Goal: Task Accomplishment & Management: Use online tool/utility

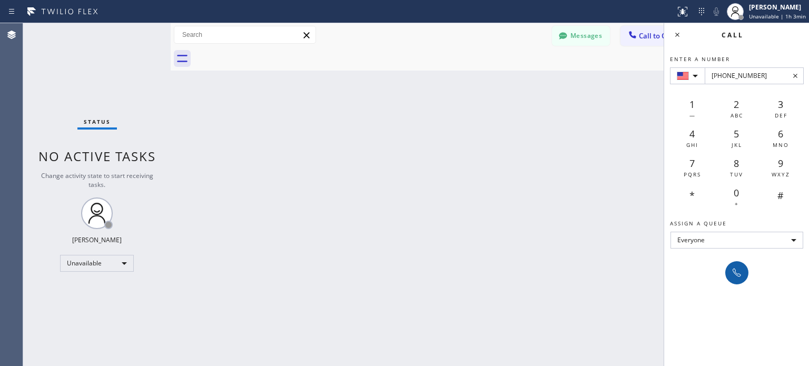
type input "[PHONE_NUMBER]"
click at [731, 270] on icon at bounding box center [736, 272] width 13 height 13
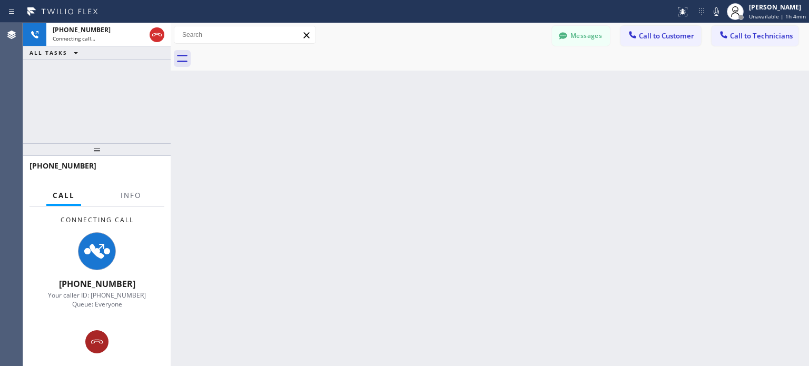
click at [100, 339] on icon at bounding box center [97, 341] width 13 height 13
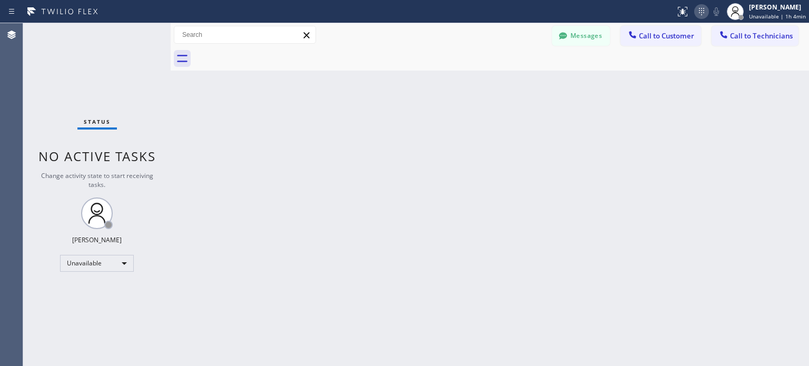
click at [704, 15] on icon at bounding box center [701, 11] width 13 height 13
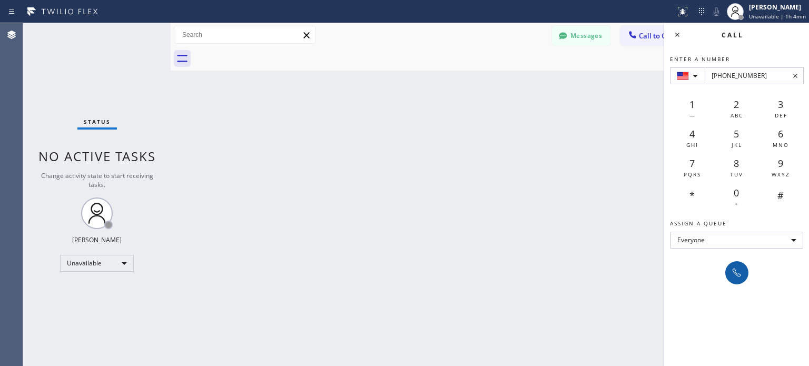
type input "[PHONE_NUMBER]"
click at [740, 275] on icon at bounding box center [737, 273] width 8 height 8
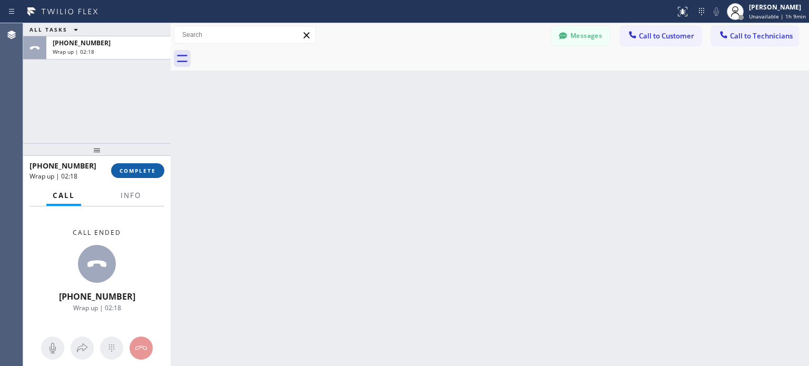
click at [144, 168] on span "COMPLETE" at bounding box center [138, 170] width 36 height 7
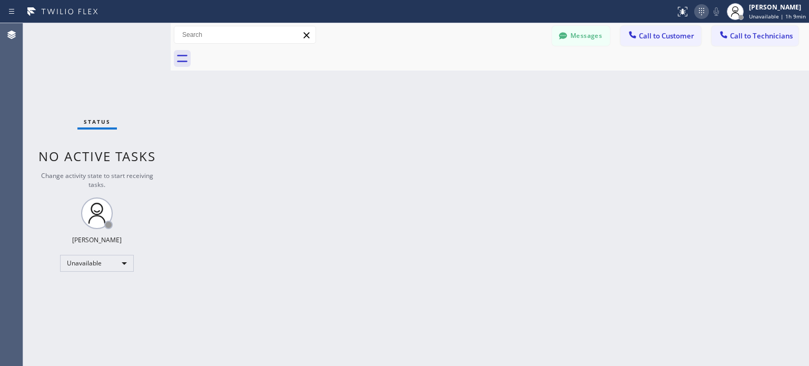
click at [708, 11] on icon at bounding box center [701, 11] width 13 height 13
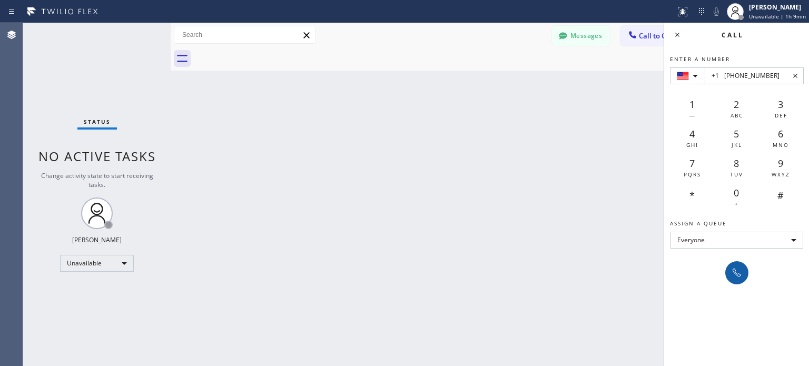
type input "+1 [PHONE_NUMBER]"
click at [730, 266] on icon at bounding box center [736, 272] width 13 height 13
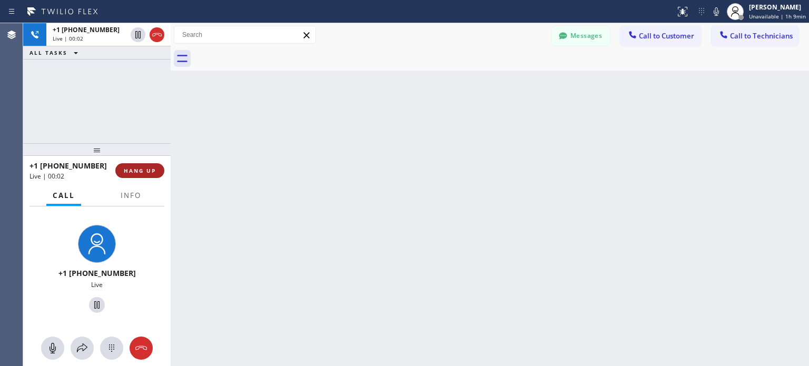
click at [141, 167] on span "HANG UP" at bounding box center [140, 170] width 32 height 7
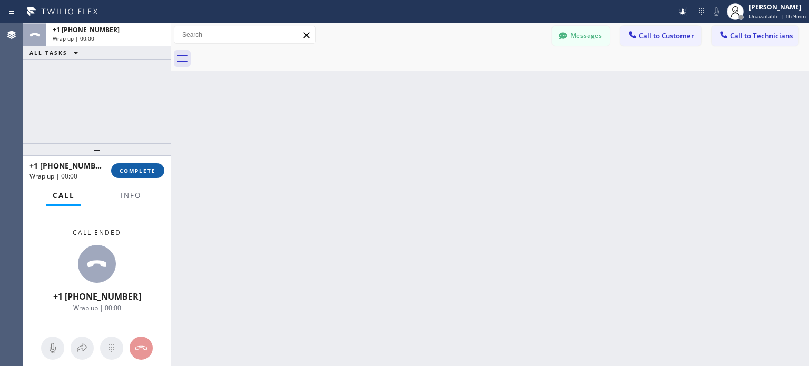
click at [145, 171] on span "COMPLETE" at bounding box center [138, 170] width 36 height 7
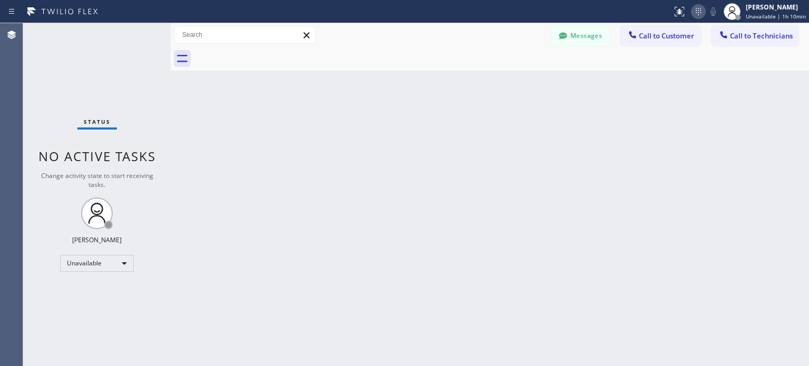
click at [695, 15] on icon at bounding box center [698, 11] width 13 height 13
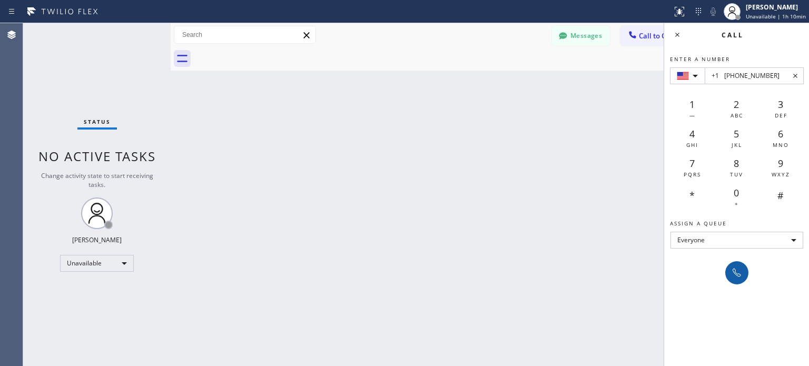
type input "+1 [PHONE_NUMBER]"
click at [746, 277] on button at bounding box center [736, 272] width 23 height 23
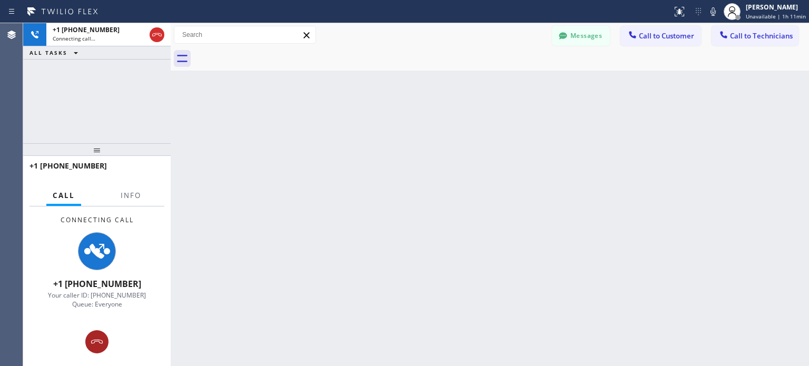
click at [97, 337] on icon at bounding box center [97, 341] width 13 height 13
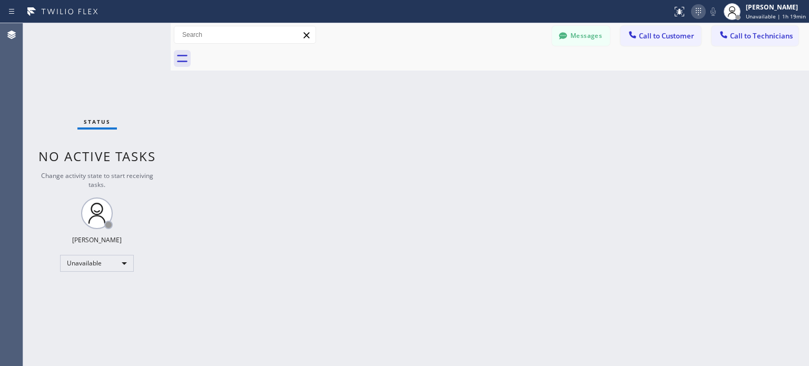
click at [701, 12] on icon at bounding box center [698, 11] width 5 height 7
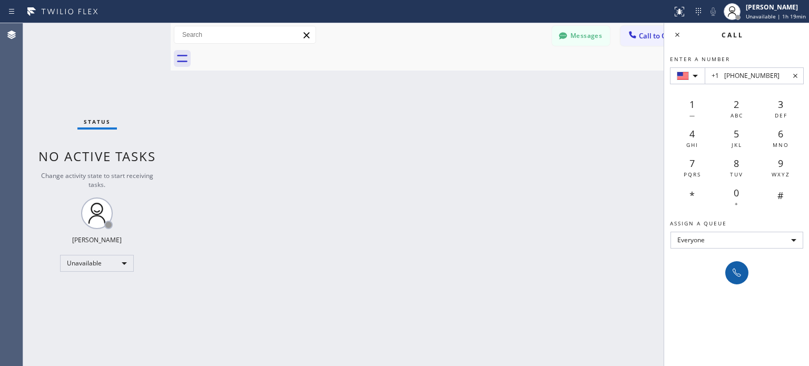
type input "+1 [PHONE_NUMBER]"
click at [737, 277] on icon at bounding box center [736, 272] width 13 height 13
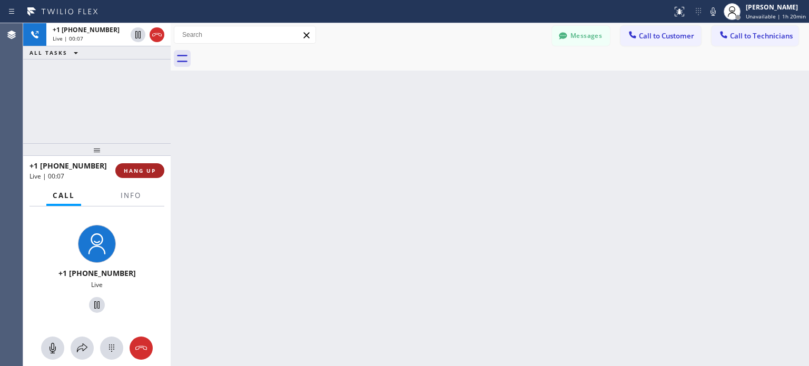
click at [152, 170] on span "HANG UP" at bounding box center [140, 170] width 32 height 7
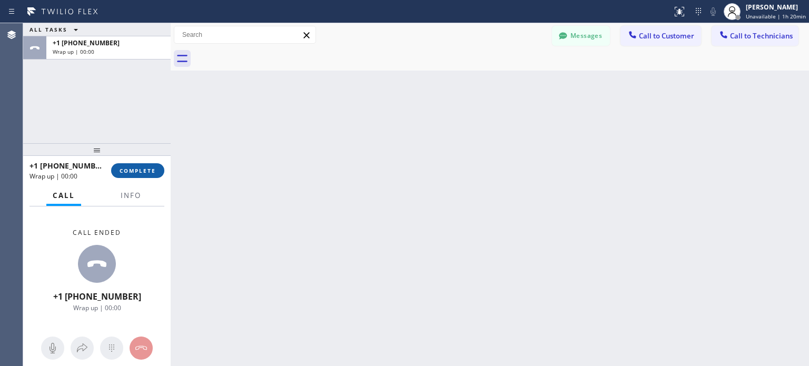
click at [154, 167] on span "COMPLETE" at bounding box center [138, 170] width 36 height 7
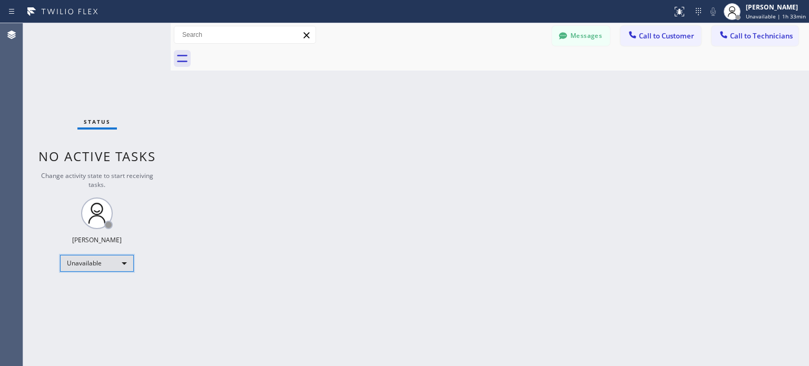
click at [101, 265] on div "Unavailable" at bounding box center [97, 263] width 74 height 17
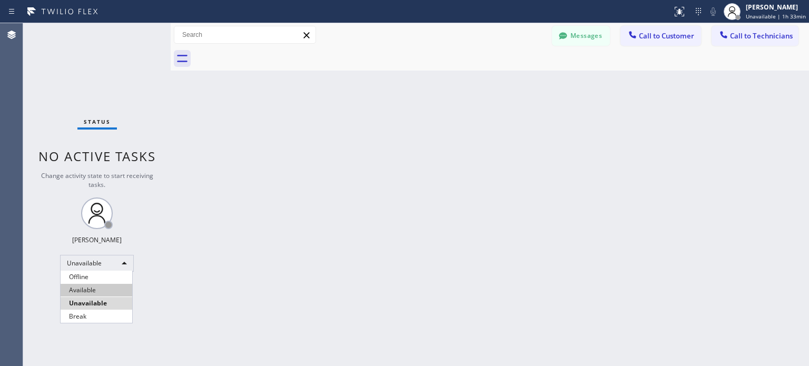
click at [105, 293] on li "Available" at bounding box center [97, 290] width 72 height 13
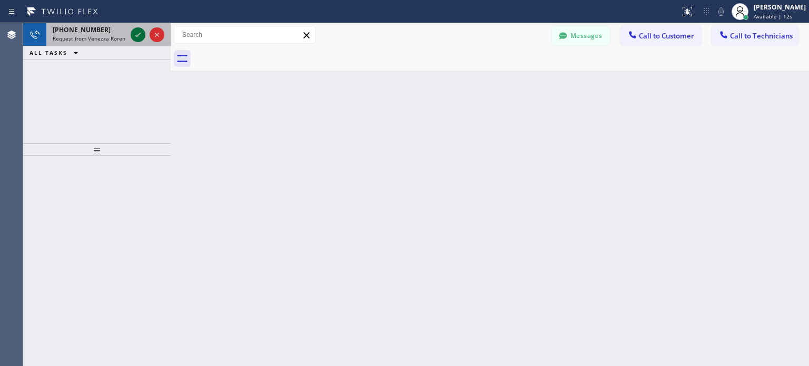
click at [141, 36] on icon at bounding box center [138, 34] width 13 height 13
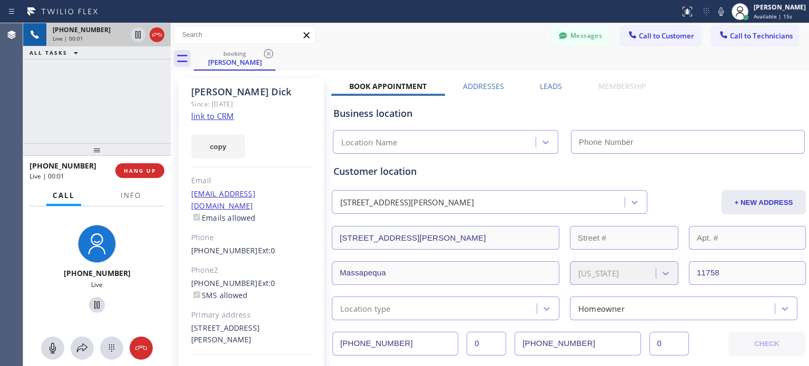
type input "[PHONE_NUMBER]"
click at [150, 168] on span "HANG UP" at bounding box center [140, 170] width 32 height 7
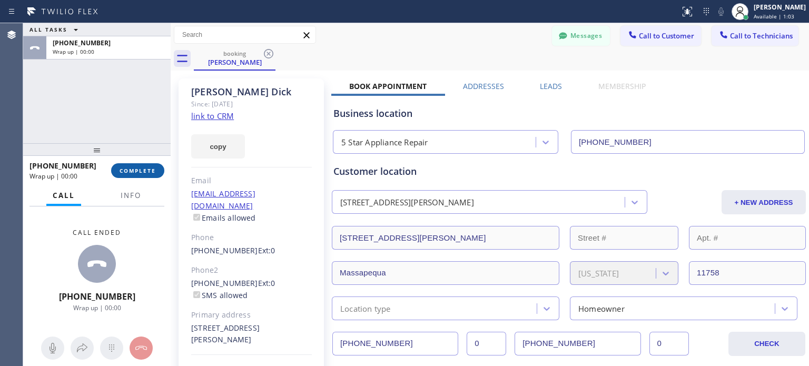
click at [143, 171] on span "COMPLETE" at bounding box center [138, 170] width 36 height 7
